Goal: Transaction & Acquisition: Purchase product/service

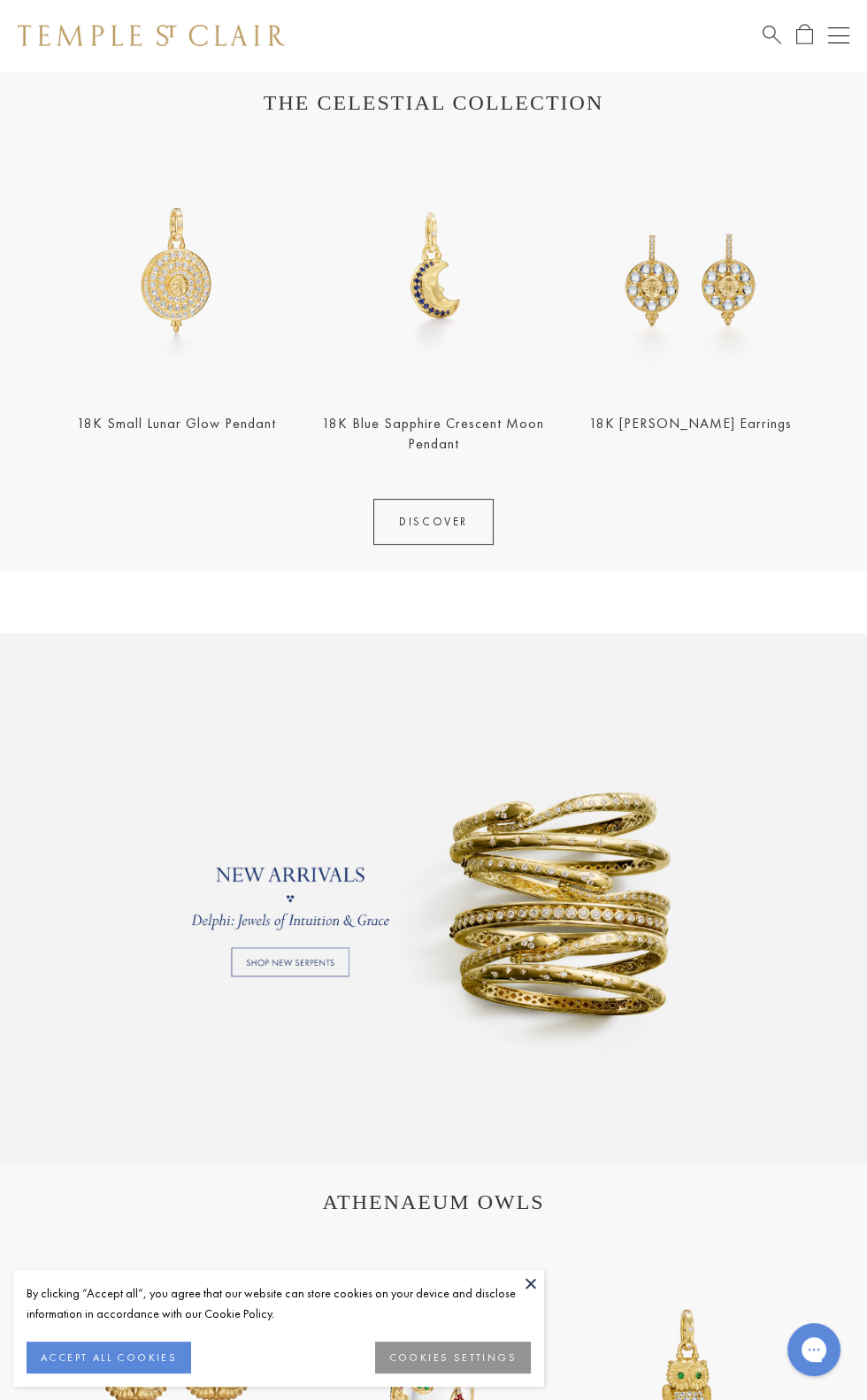
scroll to position [704, 0]
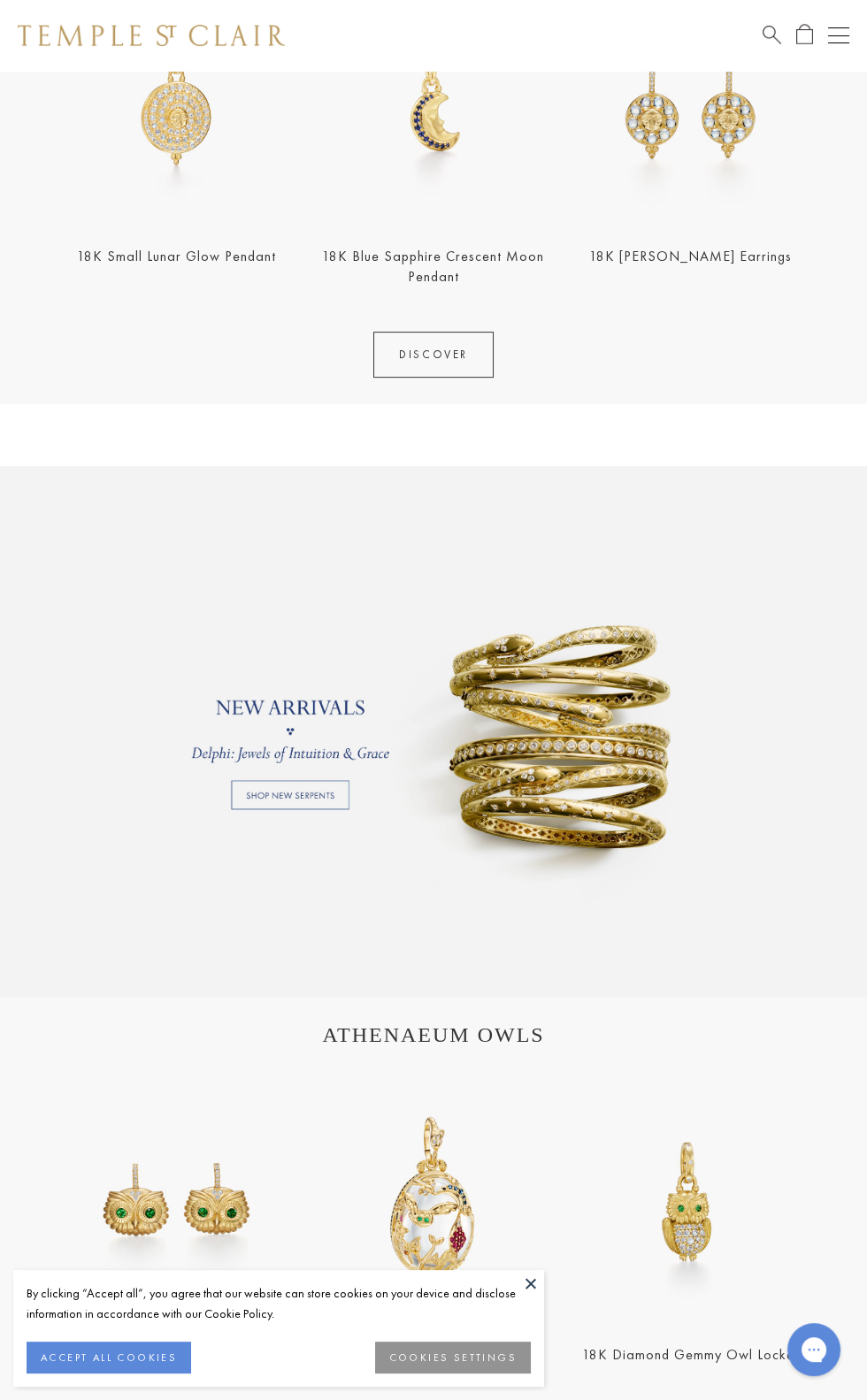
click at [293, 804] on link at bounding box center [433, 731] width 867 height 530
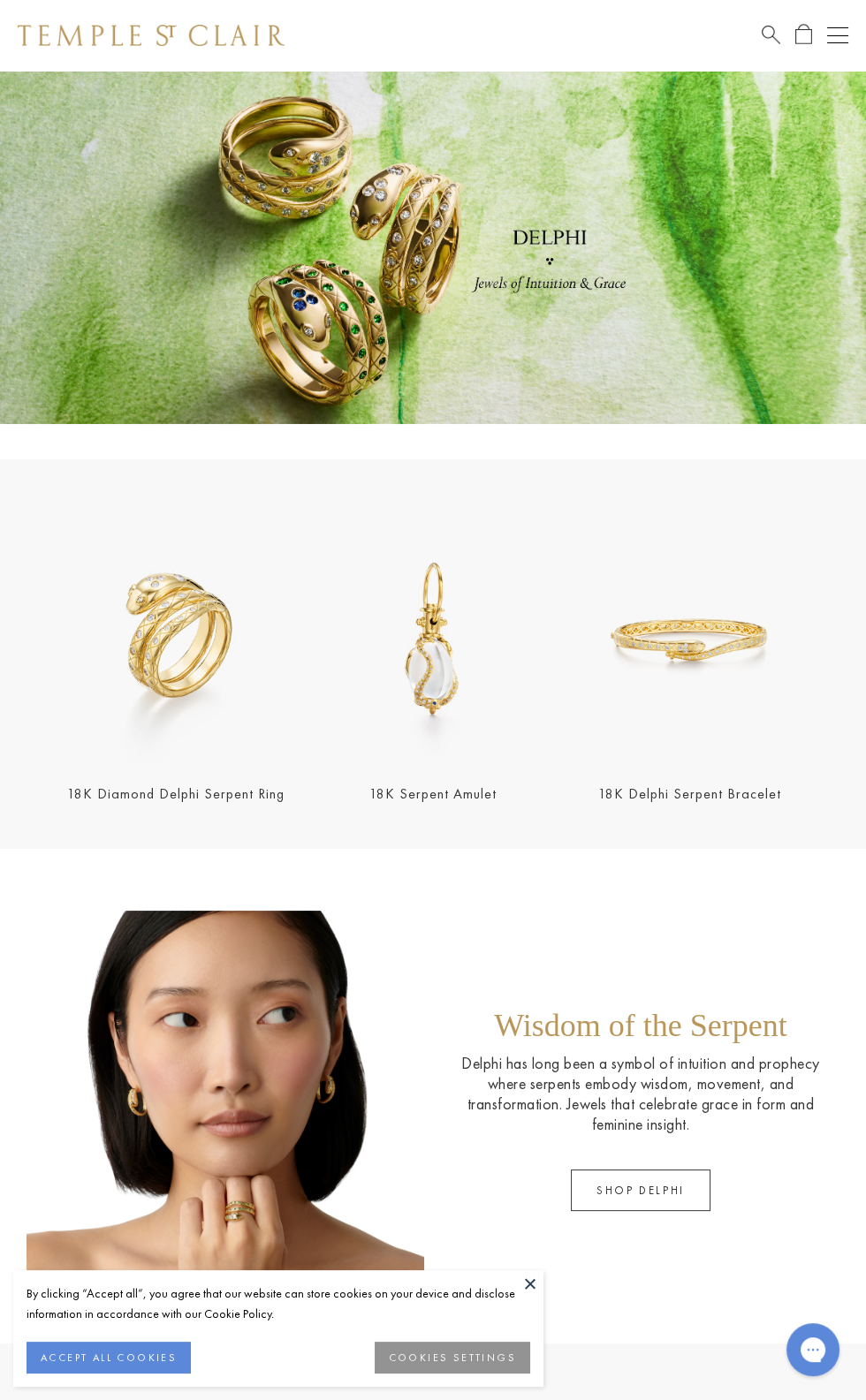
click at [837, 42] on div "Open navigation" at bounding box center [837, 42] width 21 height 1
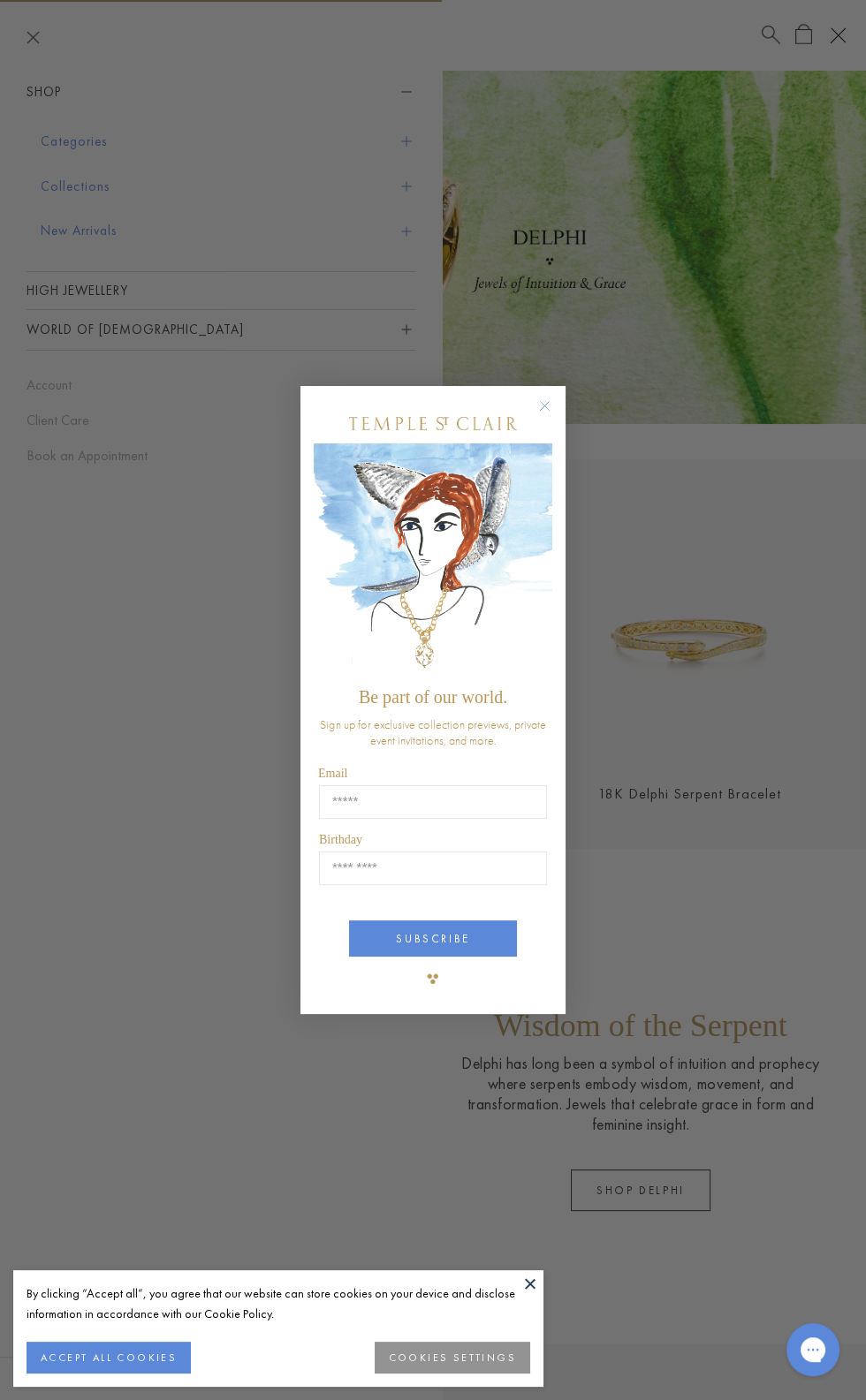
click at [548, 403] on icon "Close dialog" at bounding box center [544, 405] width 9 height 9
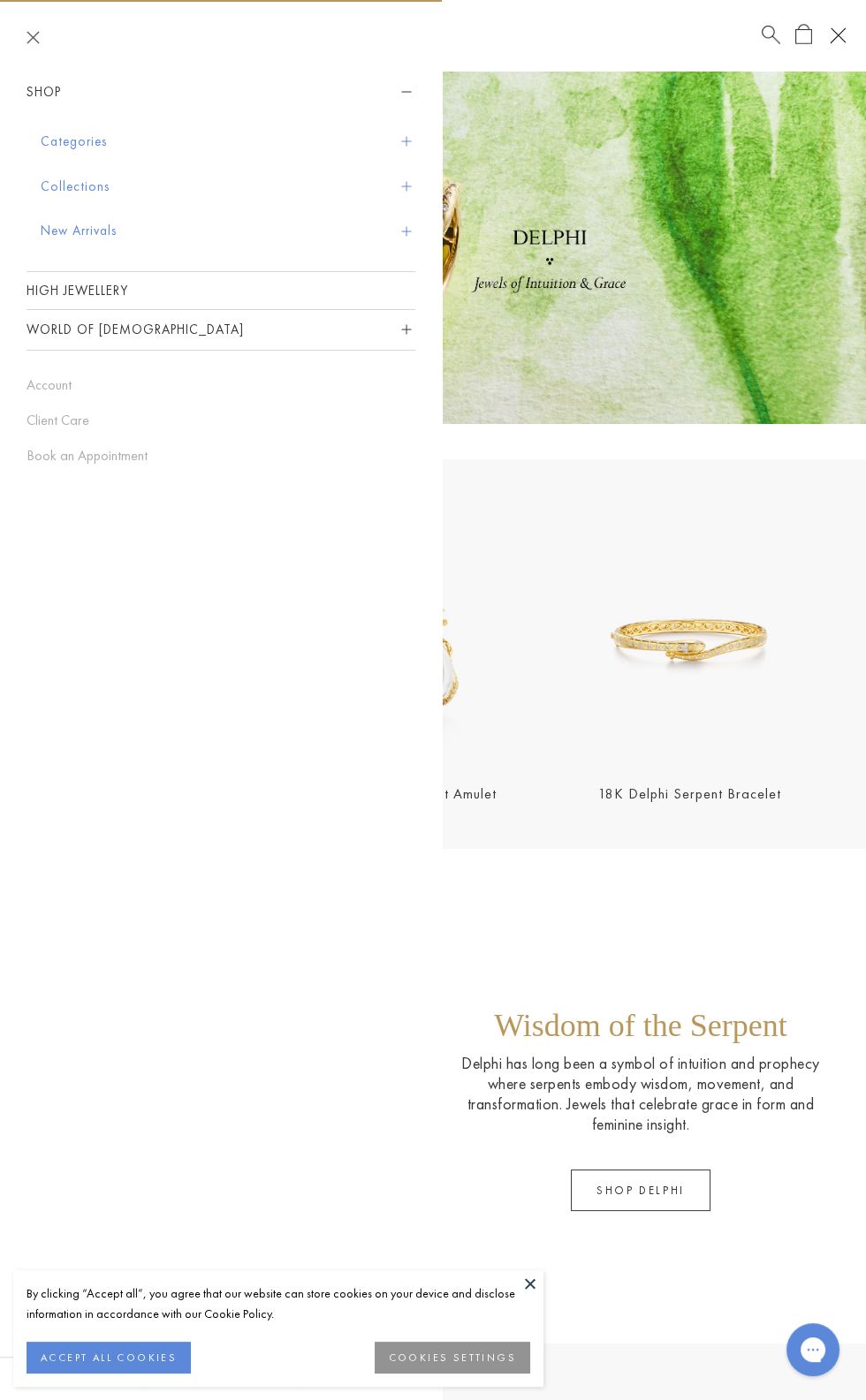
click at [376, 192] on button "Collections" at bounding box center [228, 186] width 374 height 45
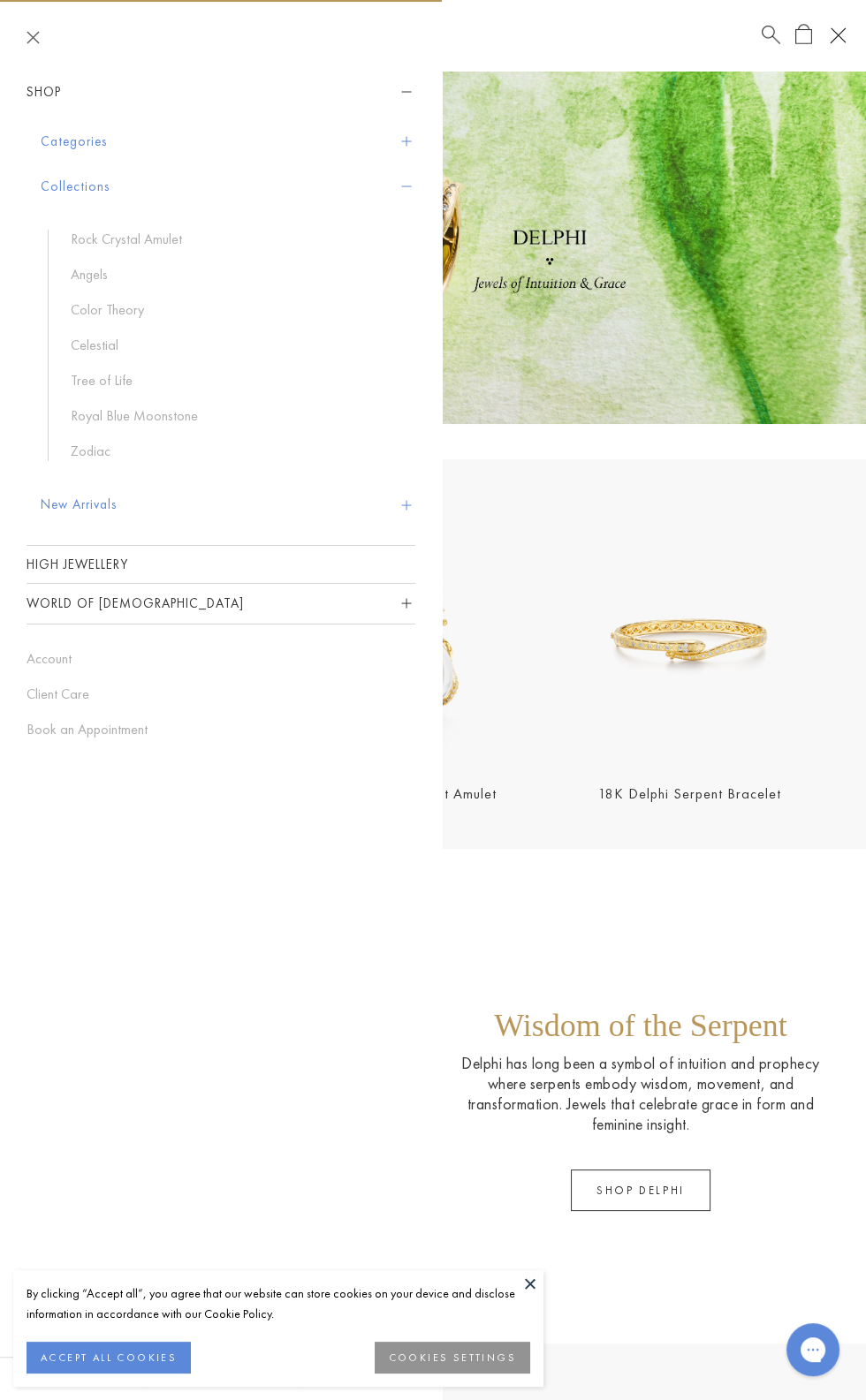
click at [95, 191] on button "Collections" at bounding box center [228, 186] width 374 height 45
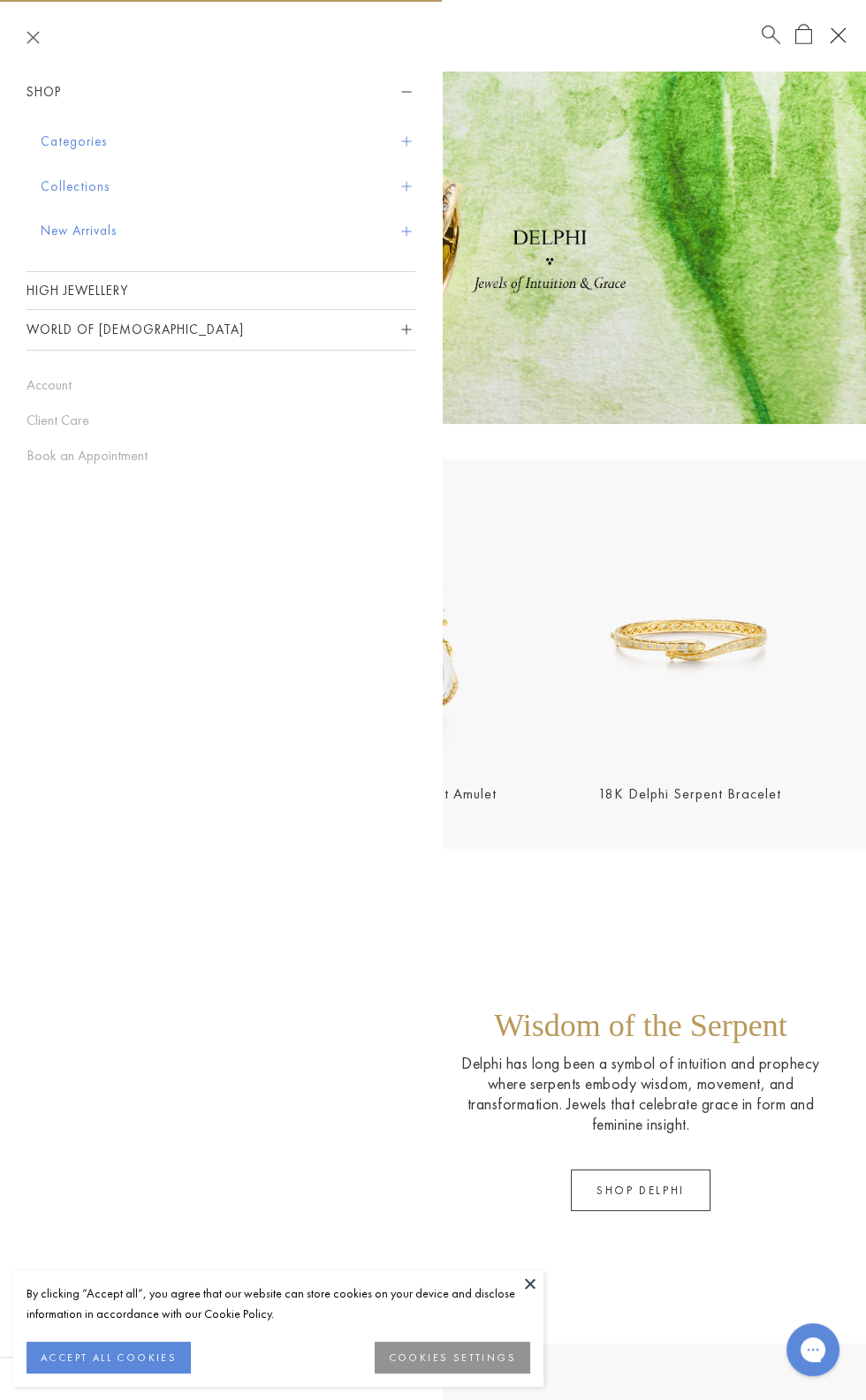
click at [93, 93] on button "Shop" at bounding box center [221, 93] width 389 height 40
click at [62, 77] on button "Shop" at bounding box center [221, 93] width 389 height 40
click at [421, 250] on div "Shop Categories Amulets Pendants & Charms Lockets Chains & Leather Cords Earrin…" at bounding box center [221, 269] width 442 height 393
click at [406, 146] on span "Sidebar navigation" at bounding box center [406, 141] width 10 height 10
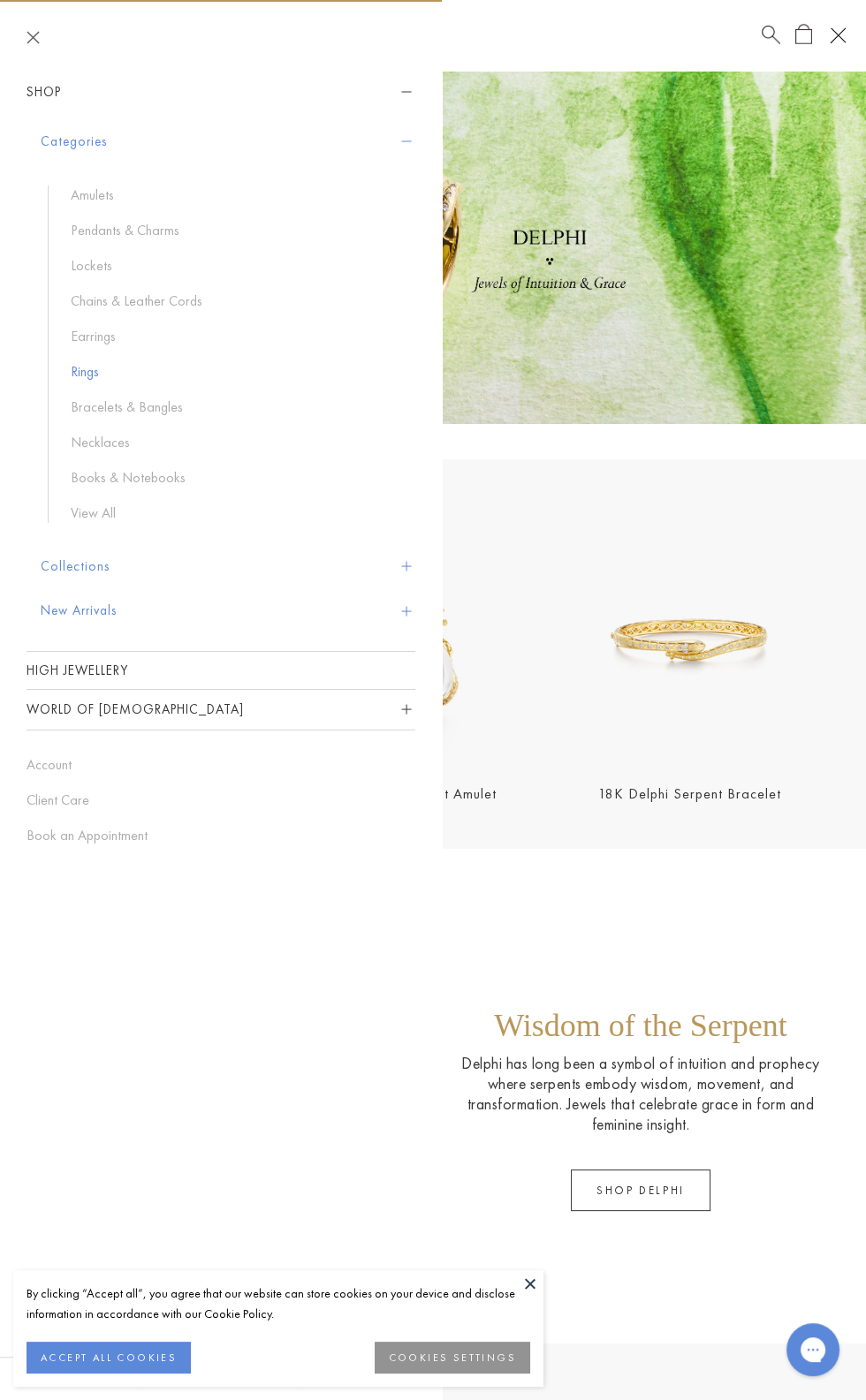
click at [95, 377] on link "Rings" at bounding box center [234, 371] width 327 height 19
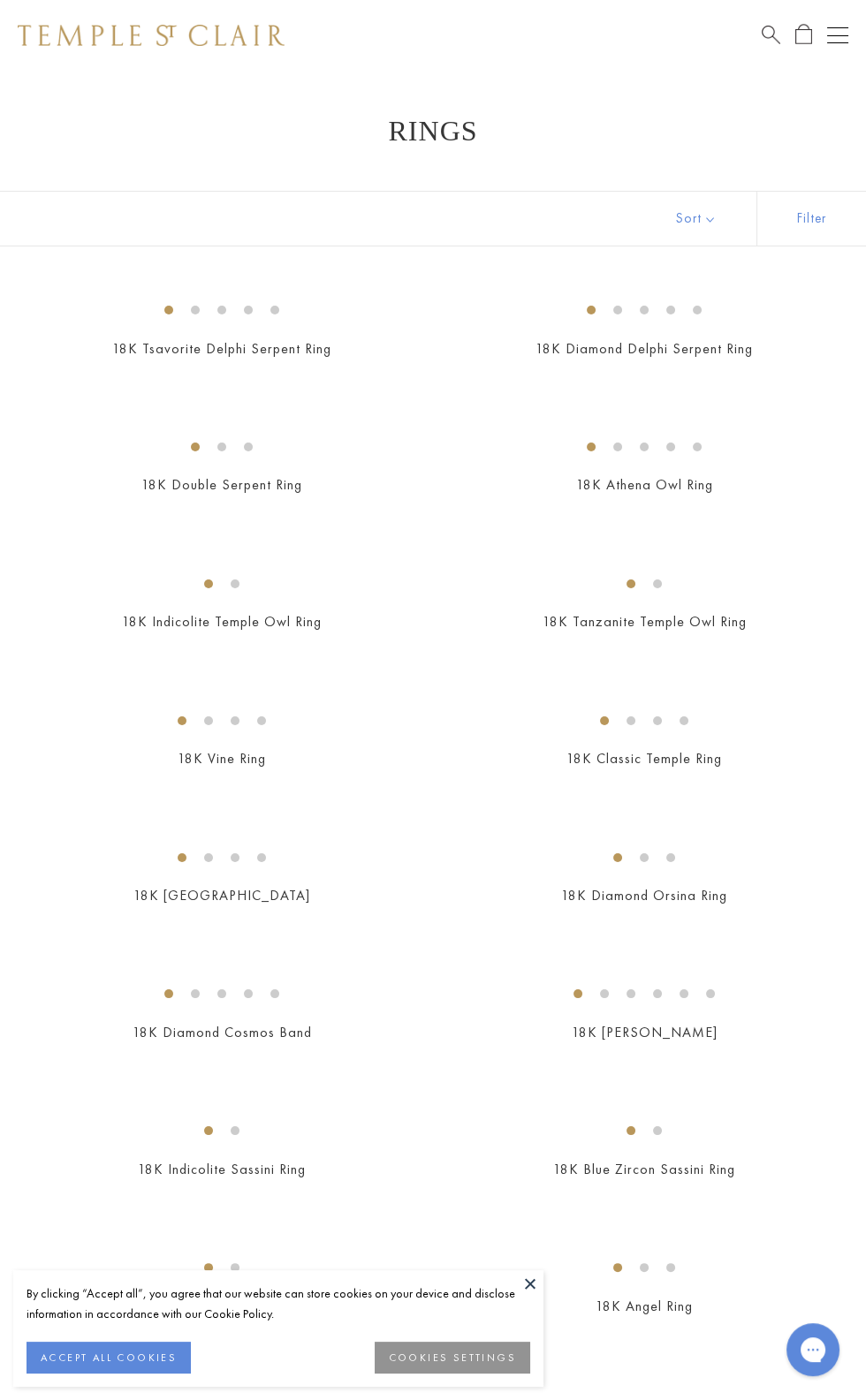
click at [143, 31] on img at bounding box center [152, 35] width 267 height 21
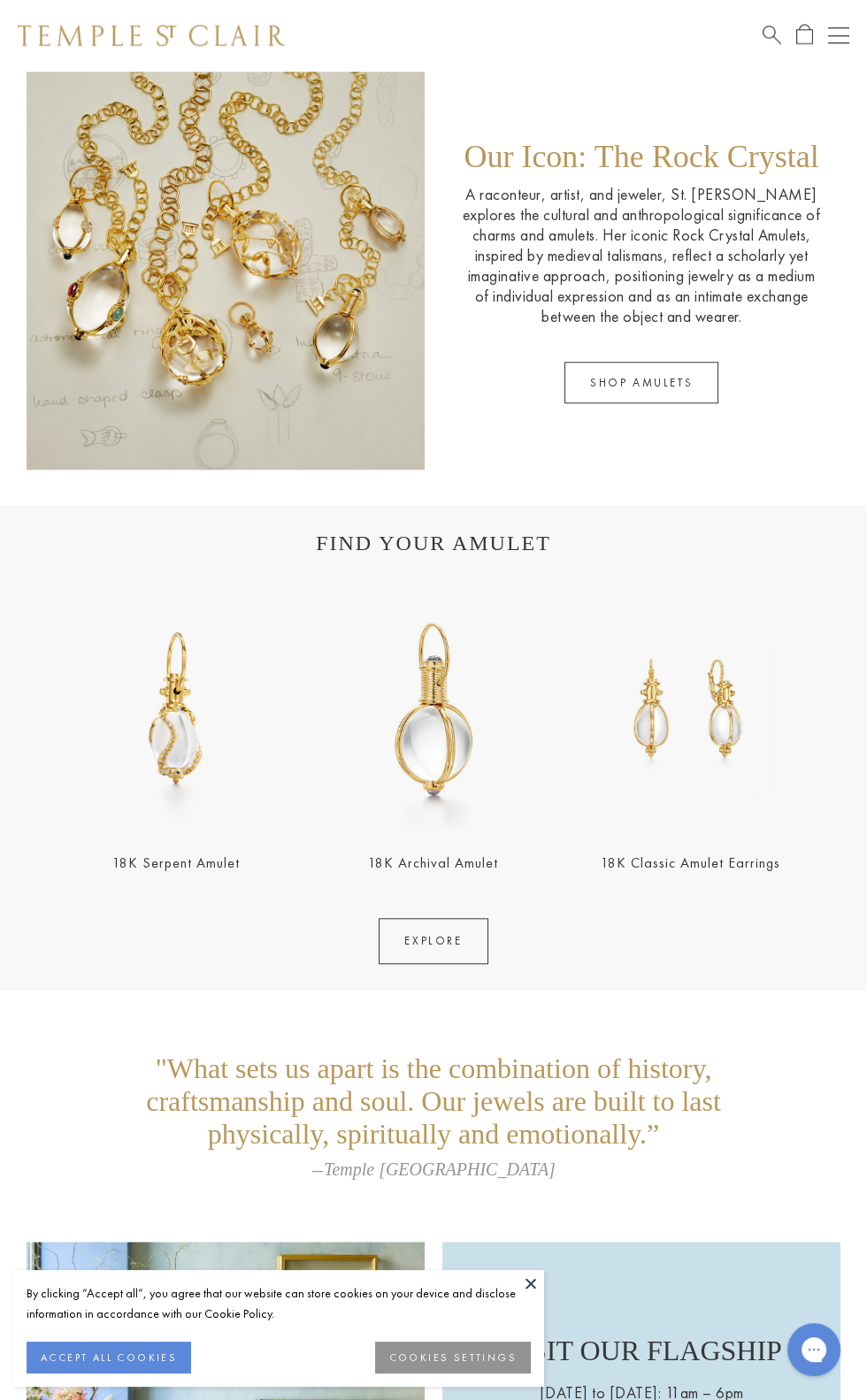
scroll to position [2177, 0]
click at [725, 754] on img at bounding box center [690, 711] width 247 height 247
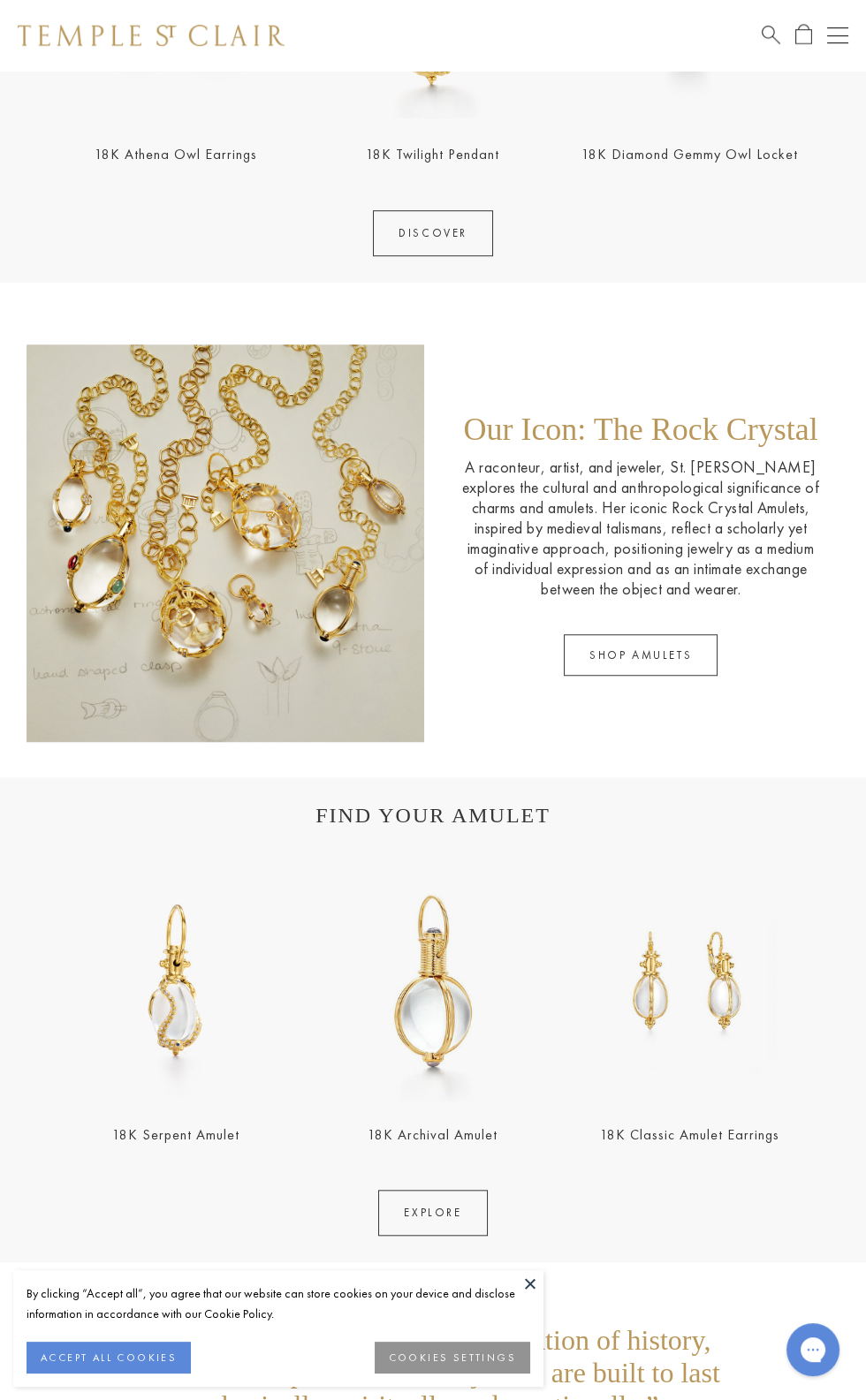
scroll to position [1922, 0]
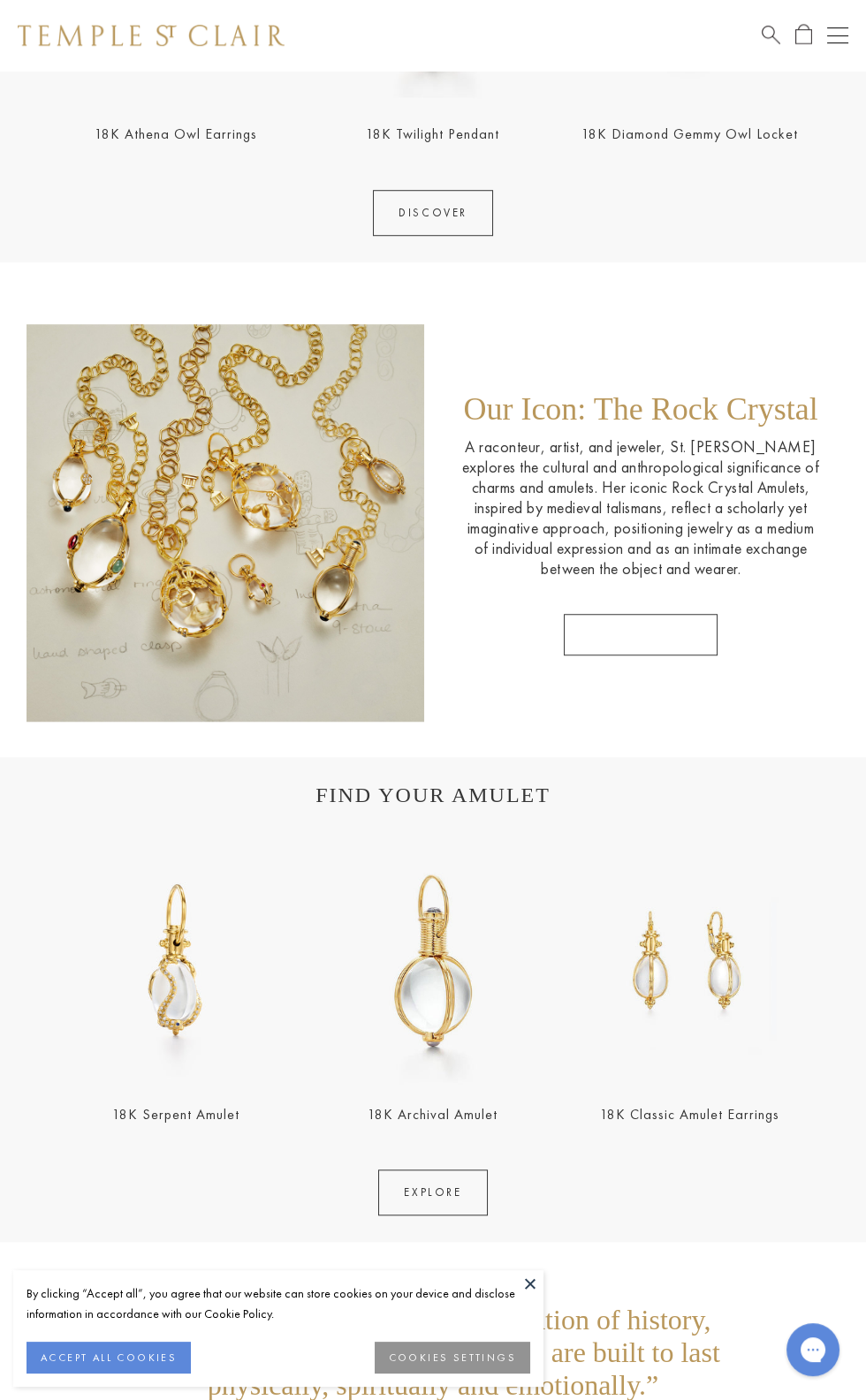
click at [683, 656] on link "SHOP AMULETS" at bounding box center [641, 635] width 154 height 42
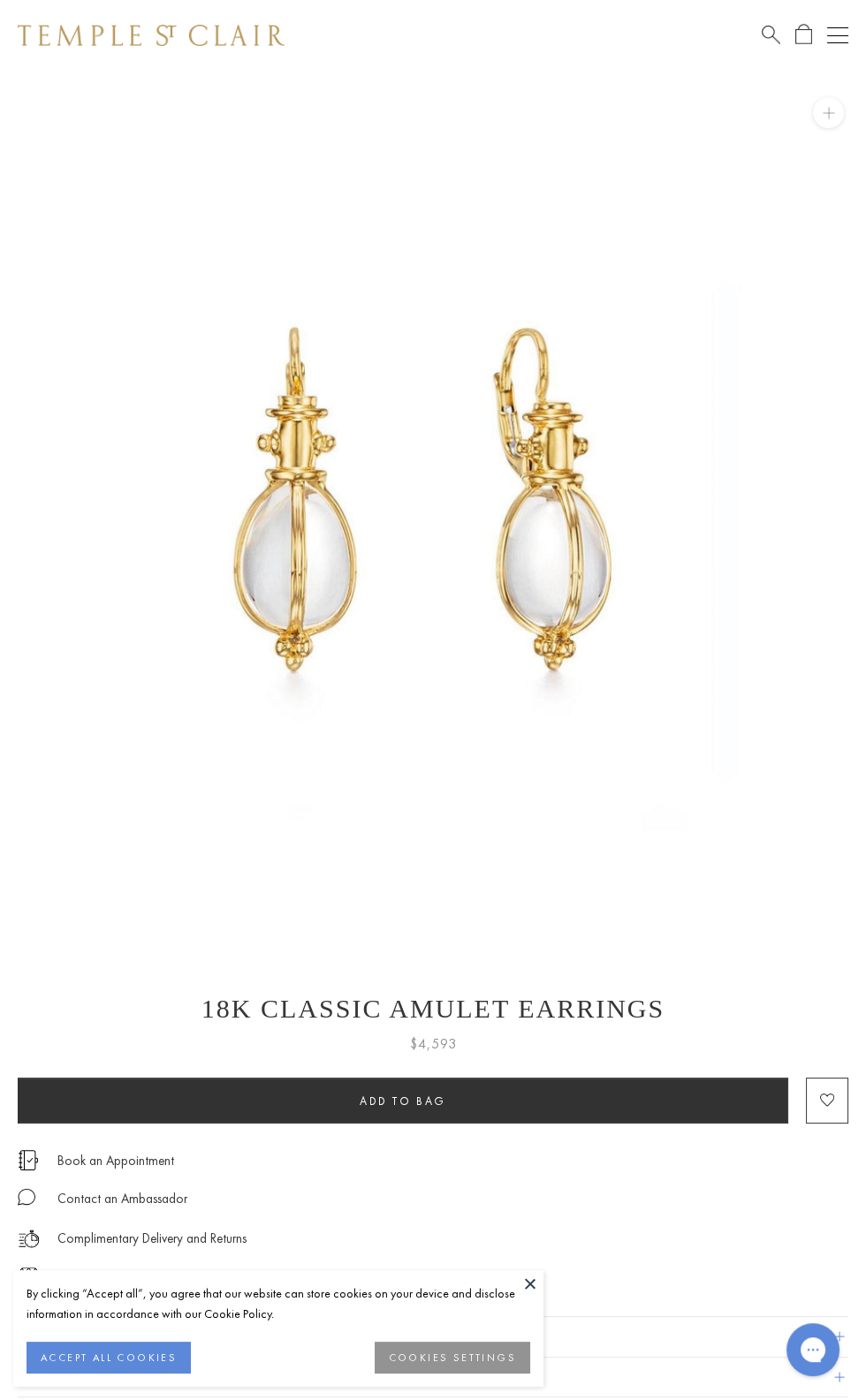
click at [81, 1250] on p "Complimentary Delivery and Returns" at bounding box center [152, 1239] width 189 height 22
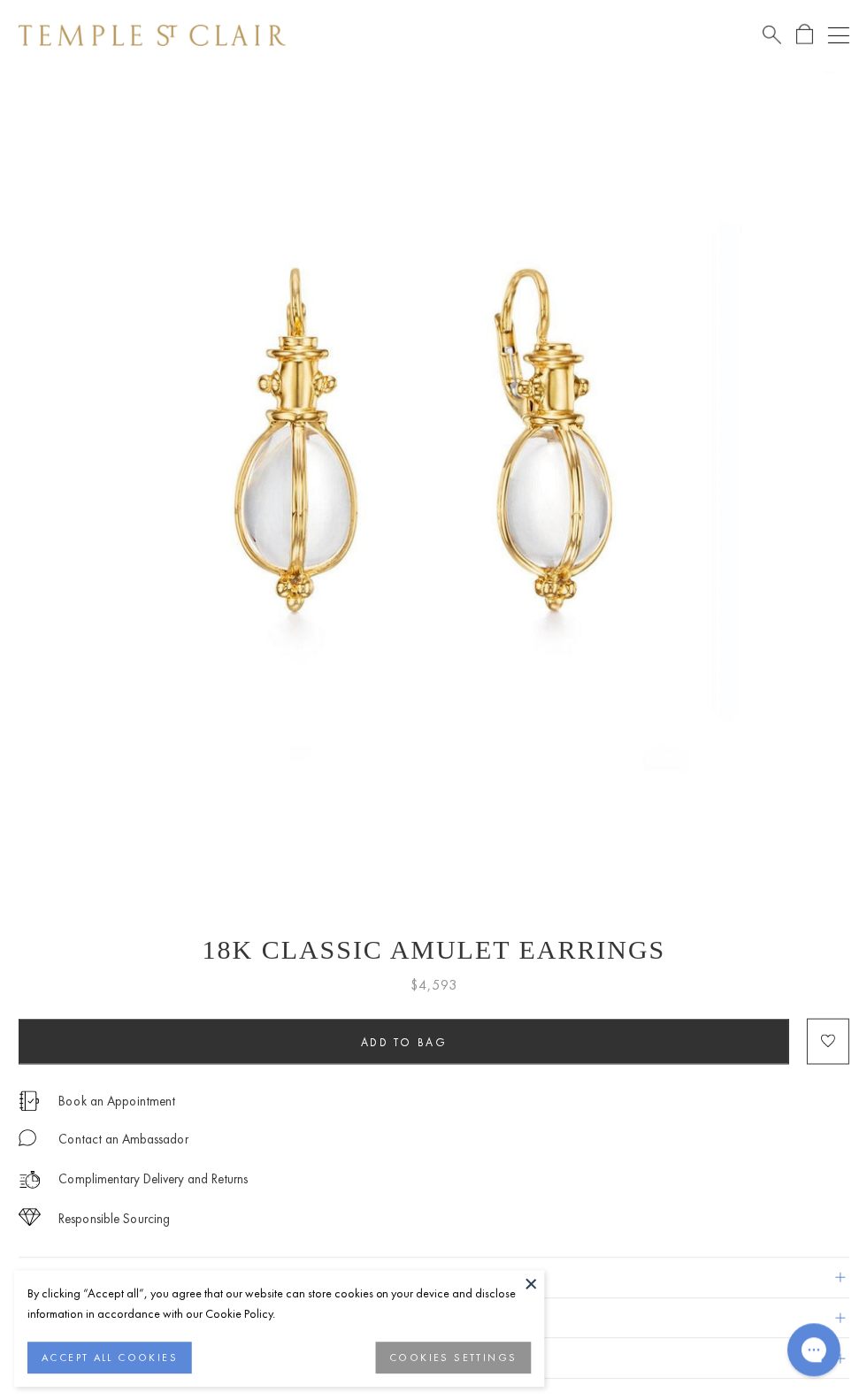
scroll to position [228, 0]
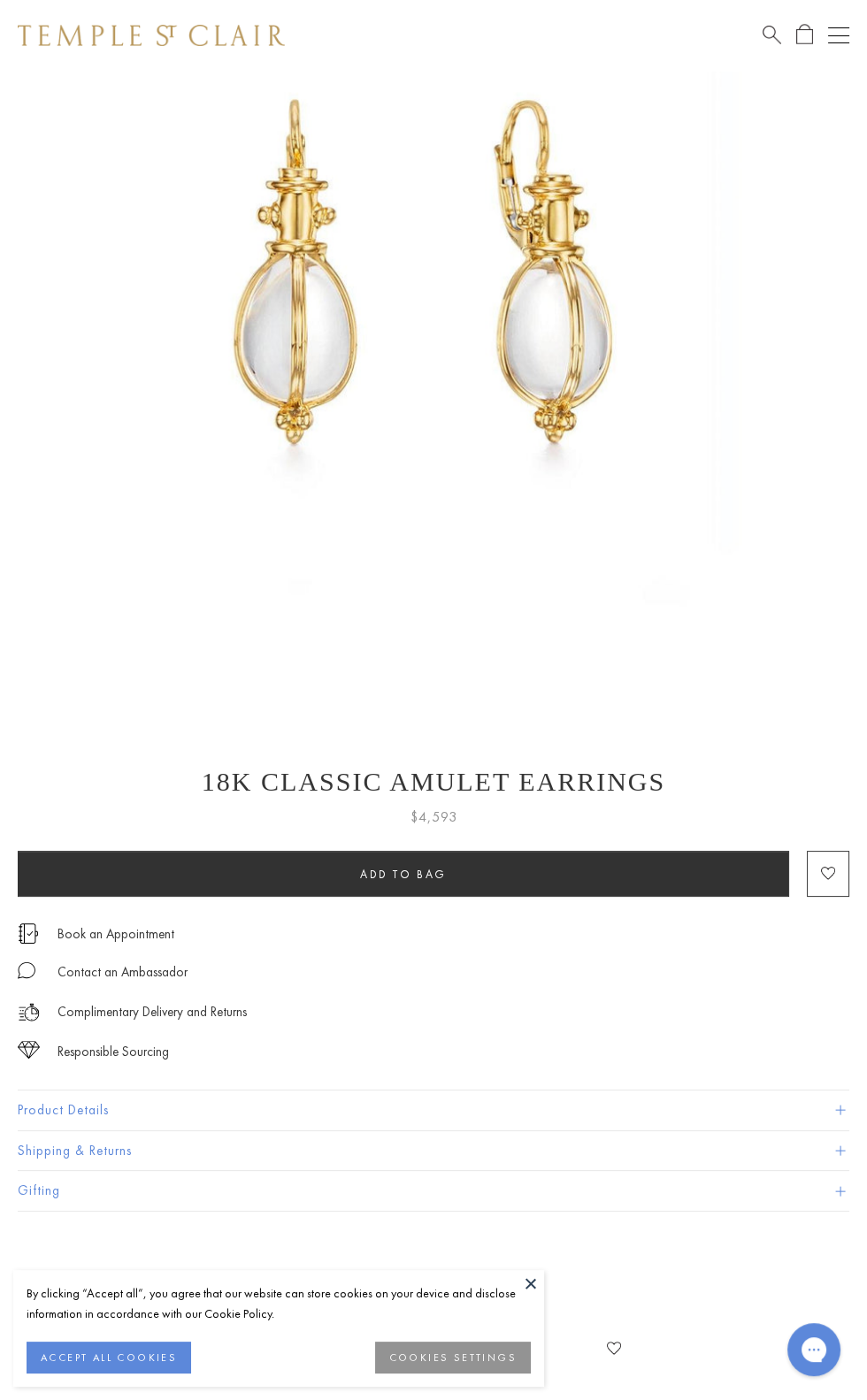
click at [165, 1023] on p "Complimentary Delivery and Returns" at bounding box center [152, 1012] width 189 height 22
click at [839, 1156] on span at bounding box center [840, 1152] width 10 height 10
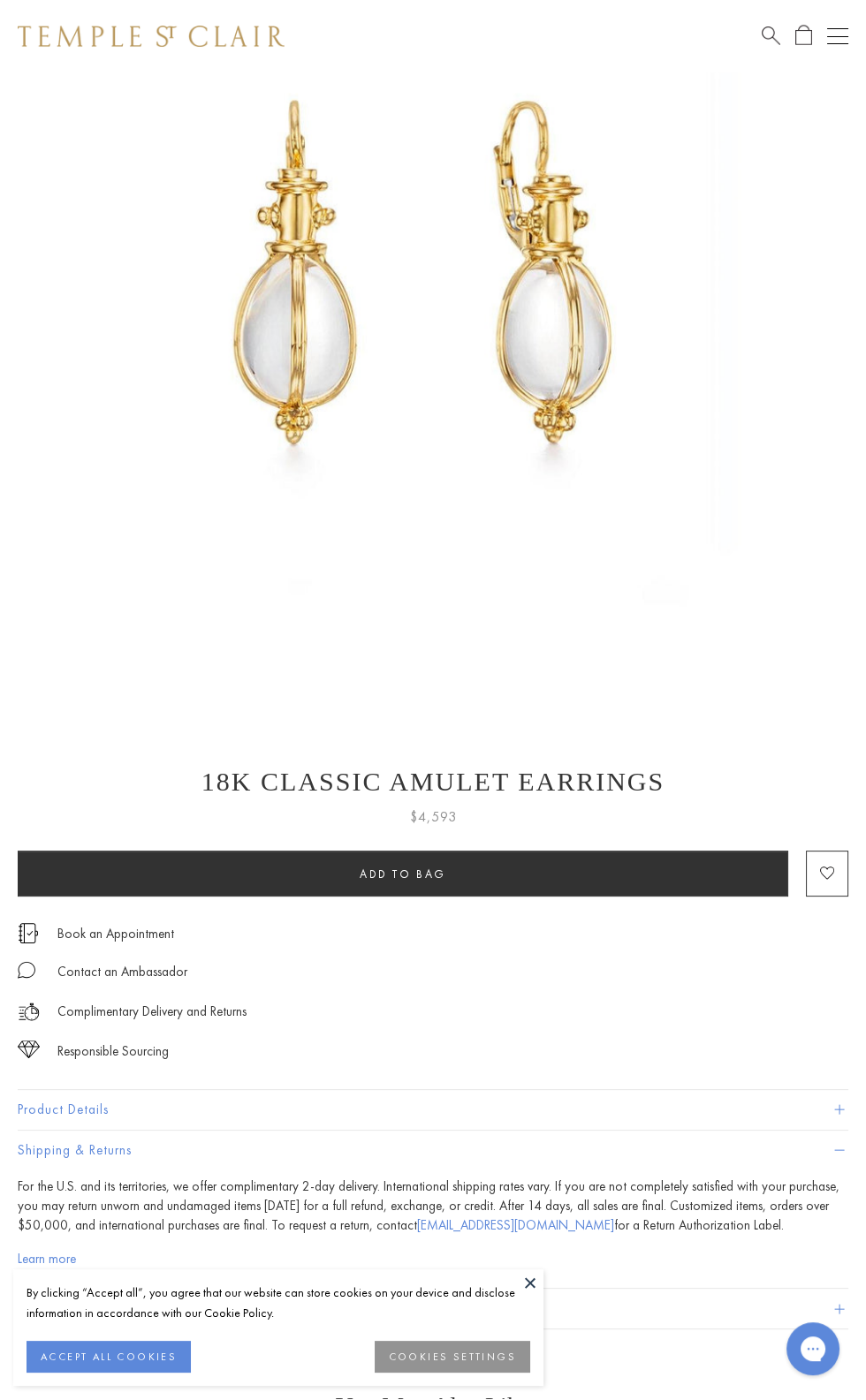
scroll to position [0, 0]
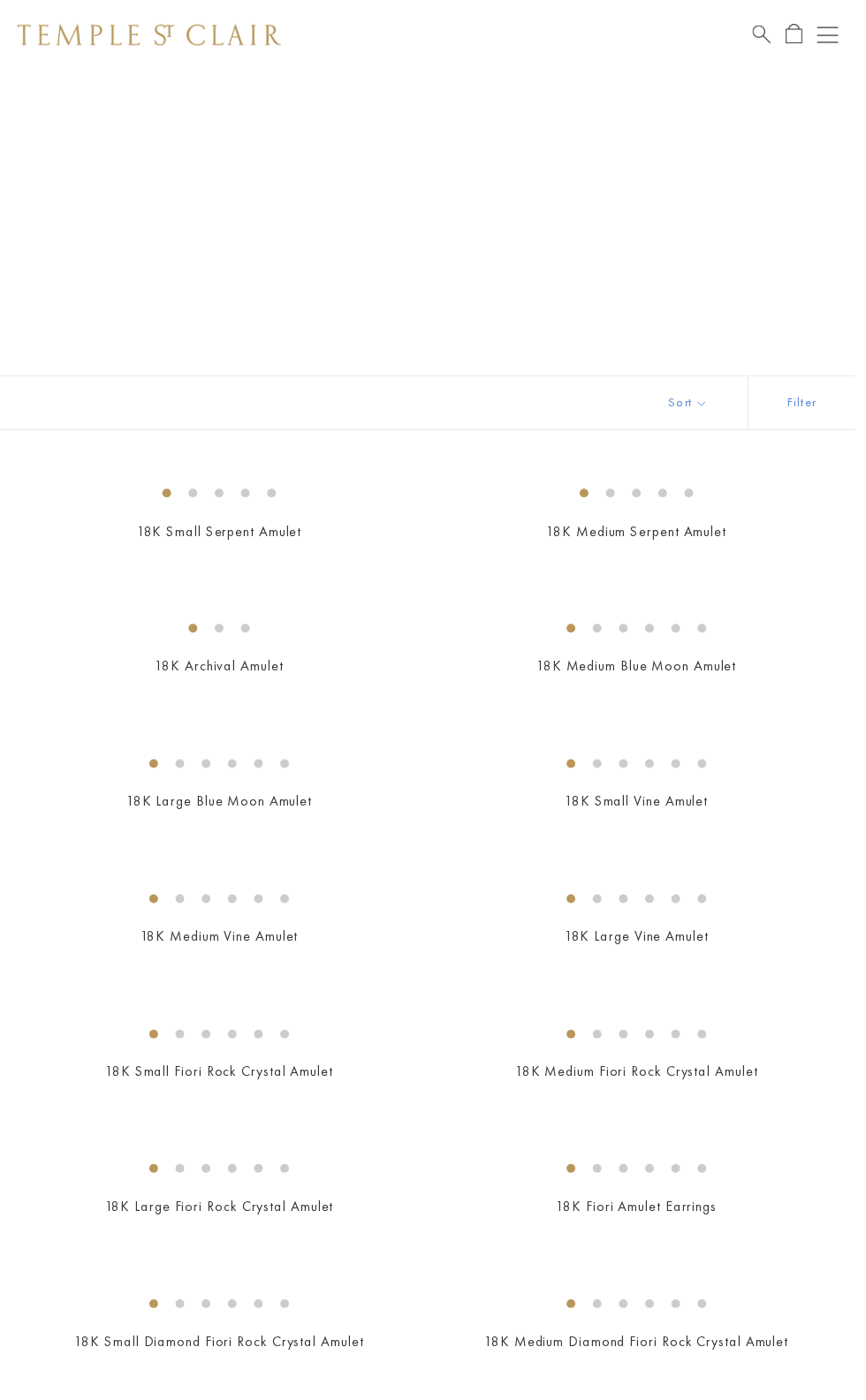
scroll to position [69, 0]
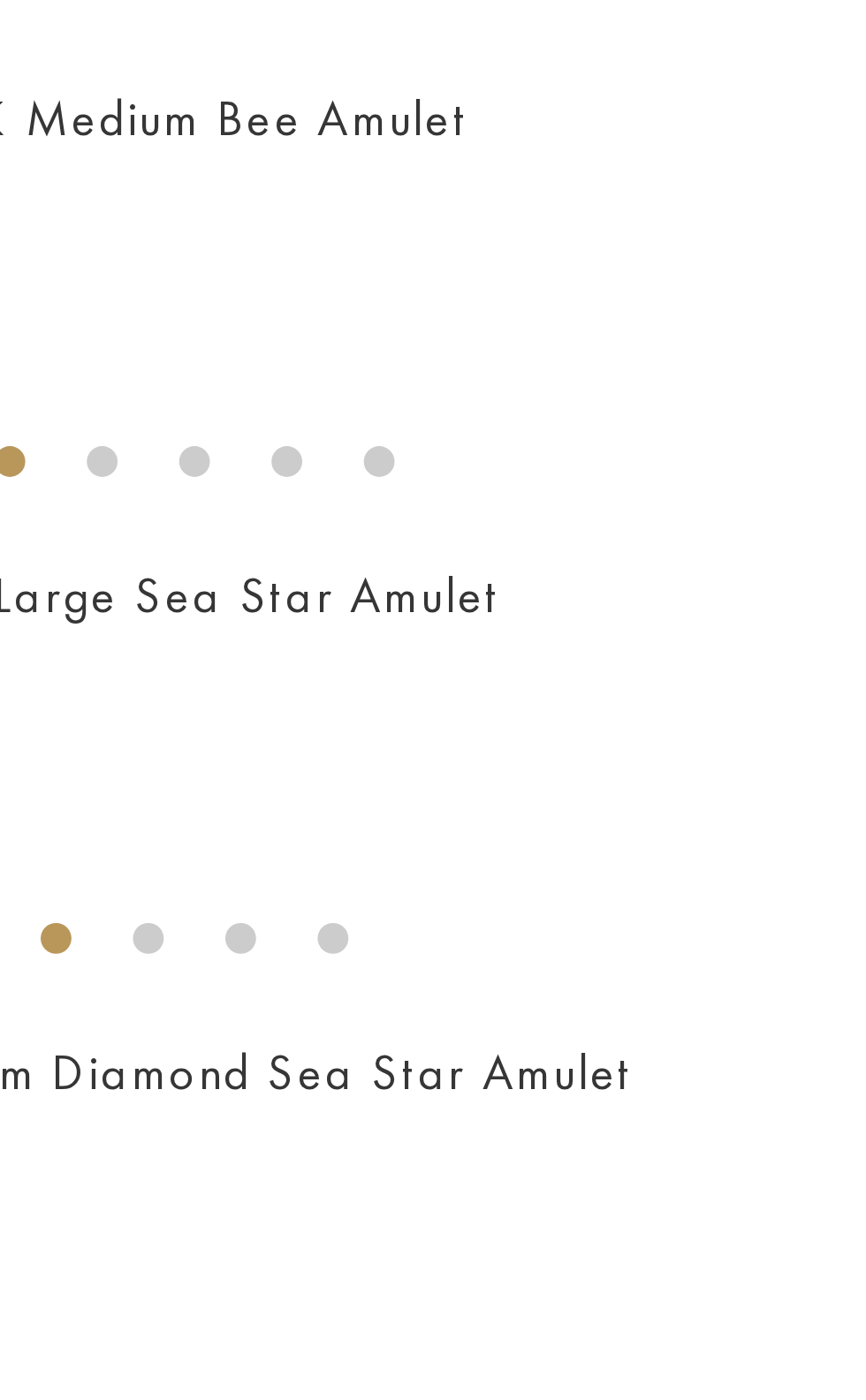
scroll to position [3439, 0]
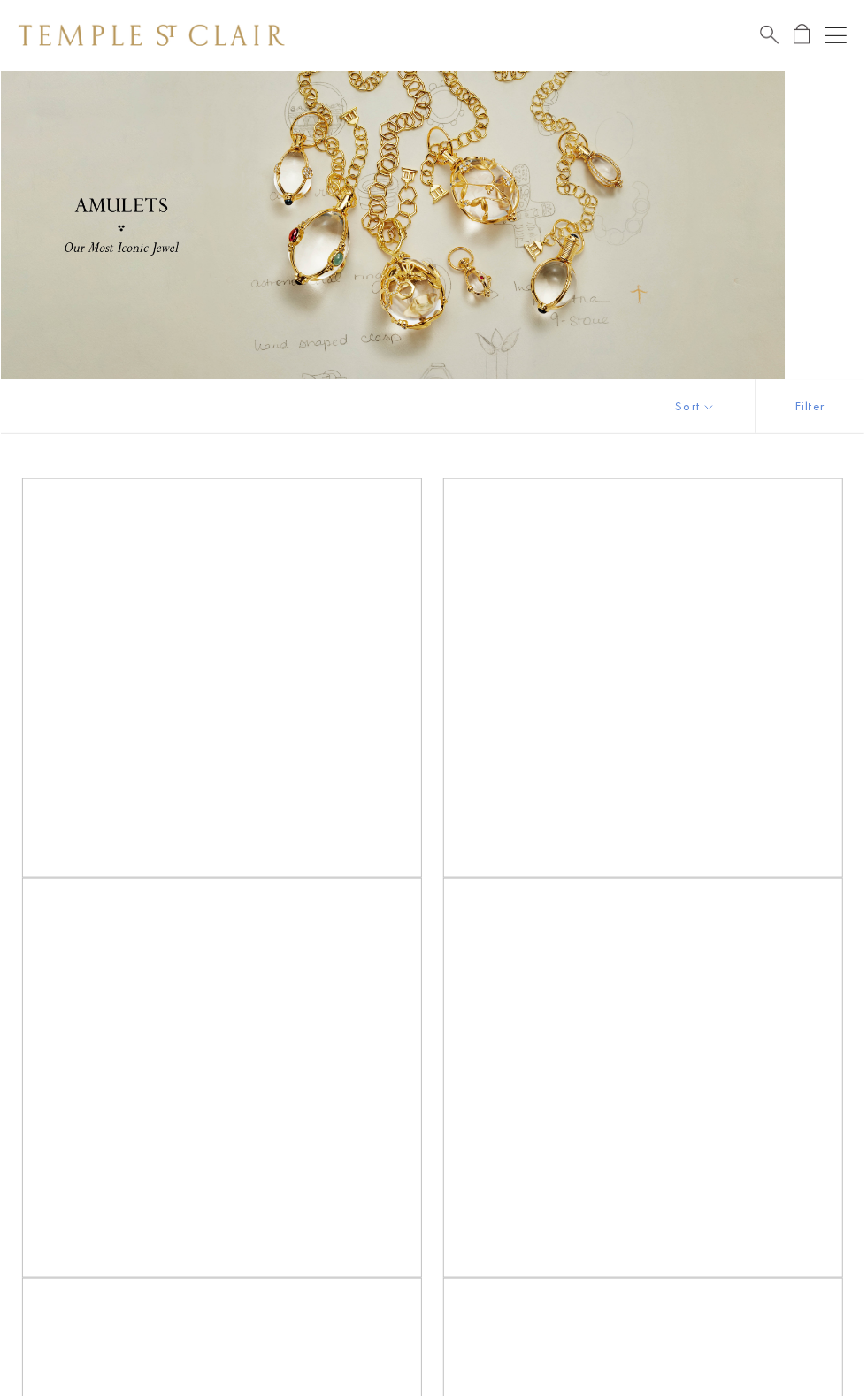
scroll to position [1205, 0]
